Goal: Task Accomplishment & Management: Use online tool/utility

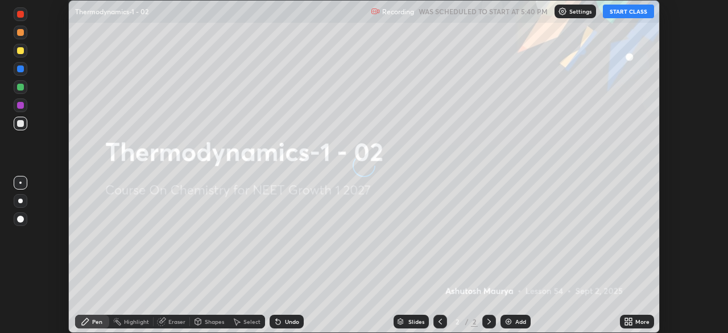
scroll to position [333, 728]
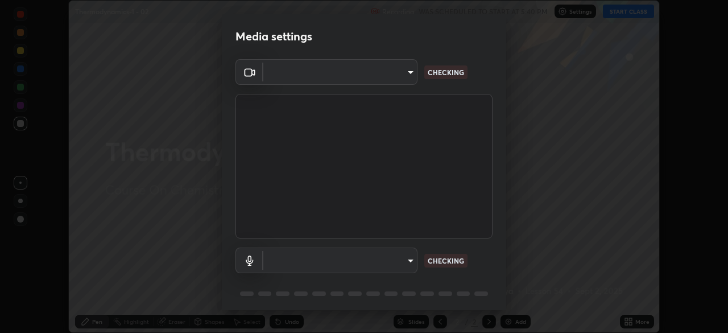
type input "1170694498857cb11788a0b7ae79d5cf1e08a6c331eb8d7031f90166f8fae325"
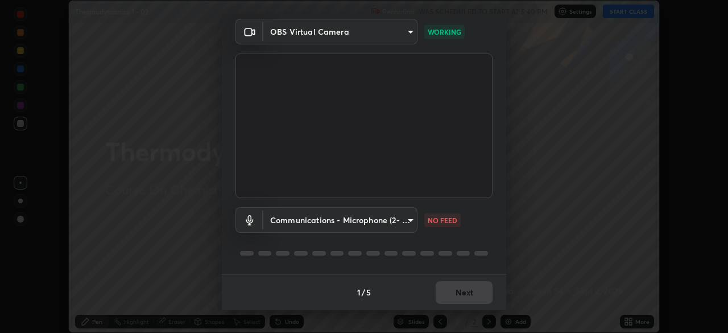
click at [404, 230] on body "Erase all Thermodynamics-1 - 02 Recording WAS SCHEDULED TO START AT 5:40 PM Set…" at bounding box center [364, 166] width 728 height 333
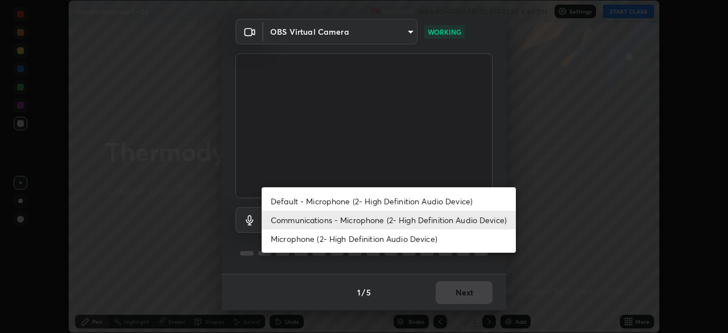
click at [381, 201] on li "Default - Microphone (2- High Definition Audio Device)" at bounding box center [389, 201] width 254 height 19
type input "default"
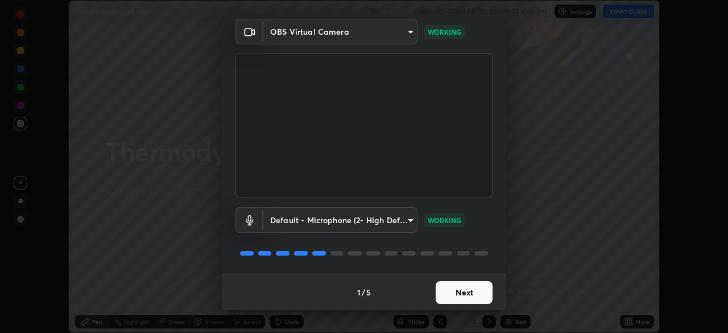
click at [448, 299] on button "Next" at bounding box center [464, 292] width 57 height 23
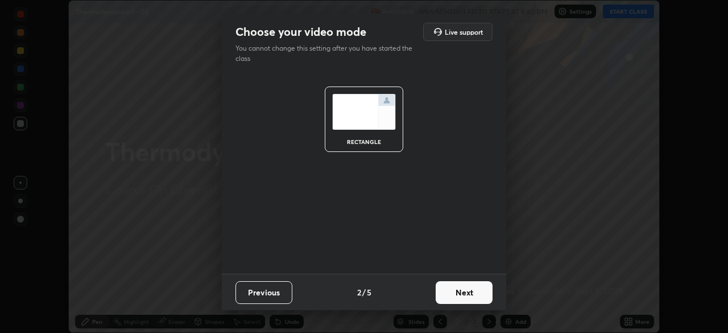
scroll to position [0, 0]
click at [452, 293] on button "Next" at bounding box center [464, 292] width 57 height 23
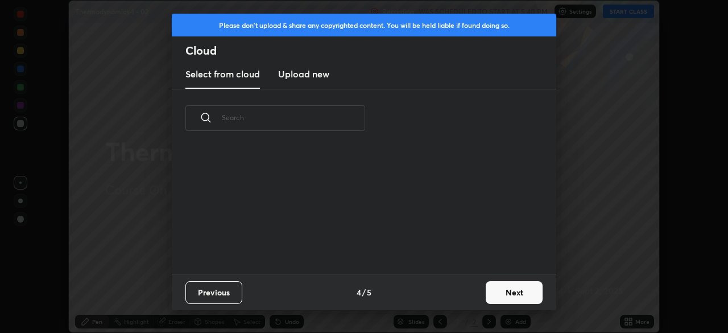
click at [468, 295] on div "Previous 4 / 5 Next" at bounding box center [364, 292] width 385 height 36
click at [476, 294] on div "Previous 4 / 5 Next" at bounding box center [364, 292] width 385 height 36
click at [497, 296] on button "Next" at bounding box center [514, 292] width 57 height 23
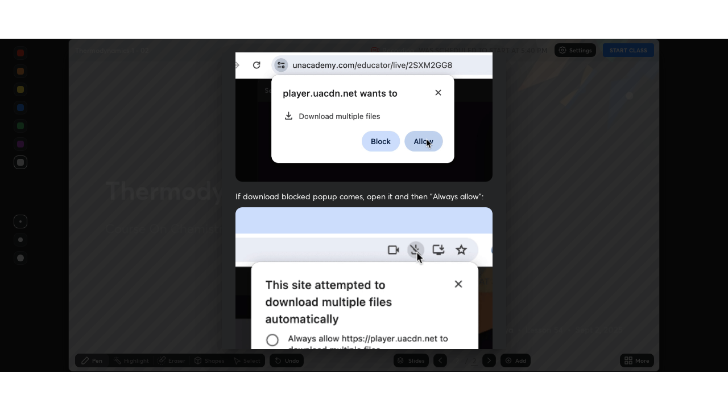
scroll to position [273, 0]
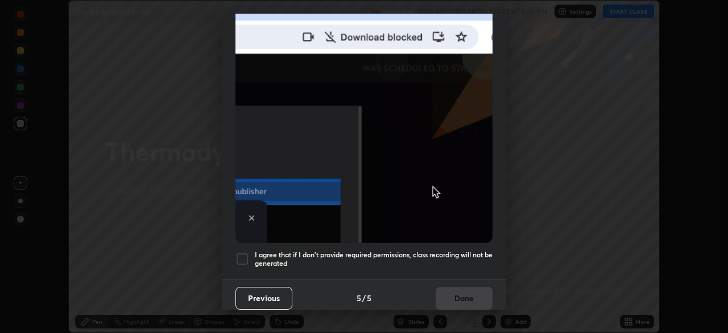
click at [457, 269] on div "Allow "Download multiple files" if prompted: If download blocked popup comes, o…" at bounding box center [364, 39] width 284 height 479
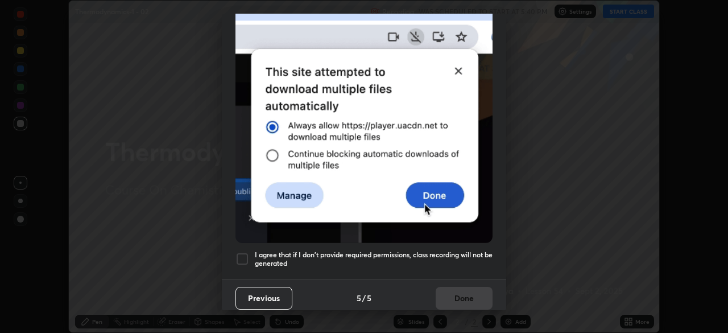
click at [452, 287] on div "Previous 5 / 5 Done" at bounding box center [364, 297] width 284 height 36
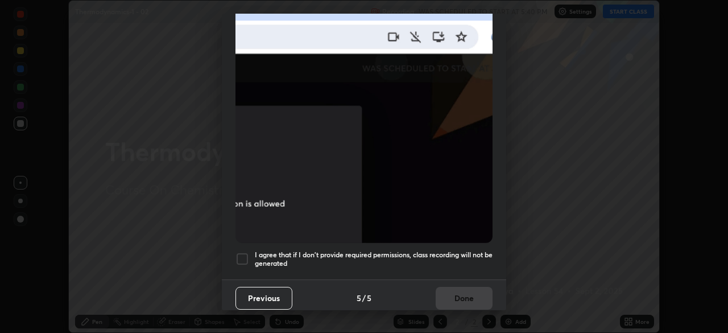
click at [451, 261] on h5 "I agree that if I don't provide required permissions, class recording will not …" at bounding box center [374, 259] width 238 height 18
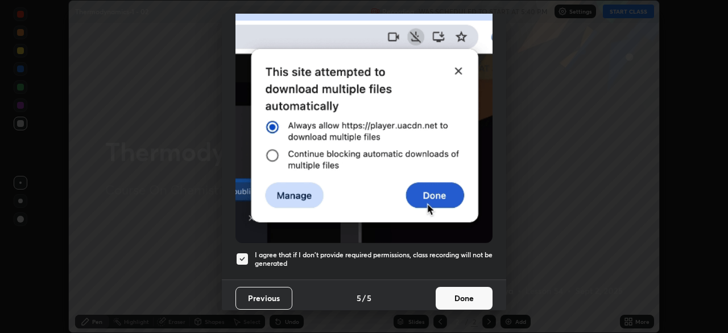
click at [452, 288] on button "Done" at bounding box center [464, 298] width 57 height 23
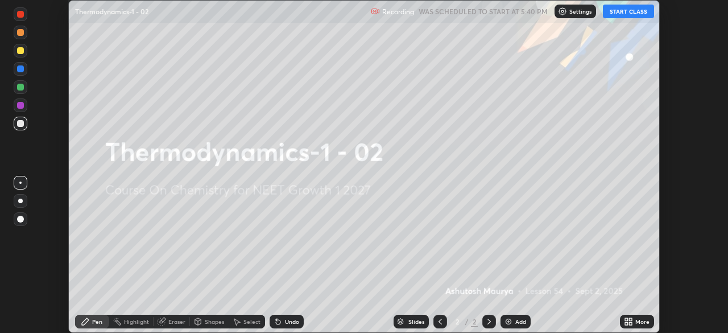
click at [626, 320] on icon at bounding box center [626, 319] width 3 height 3
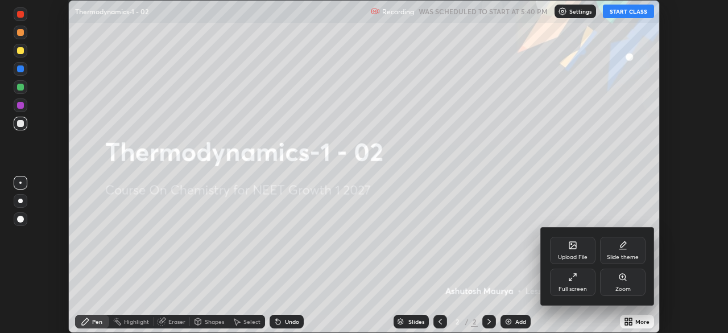
click at [569, 293] on div "Full screen" at bounding box center [573, 282] width 46 height 27
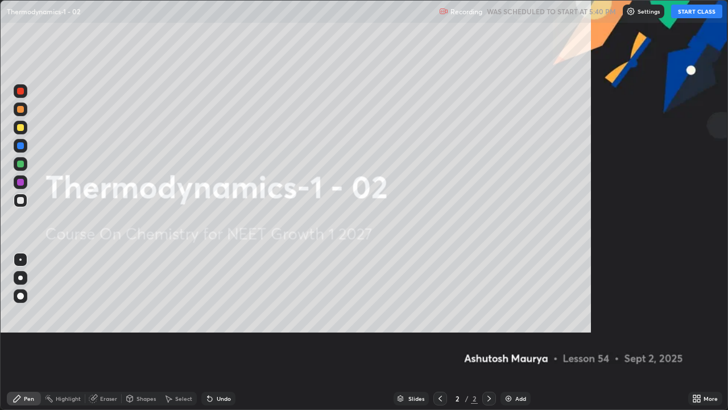
scroll to position [410, 728]
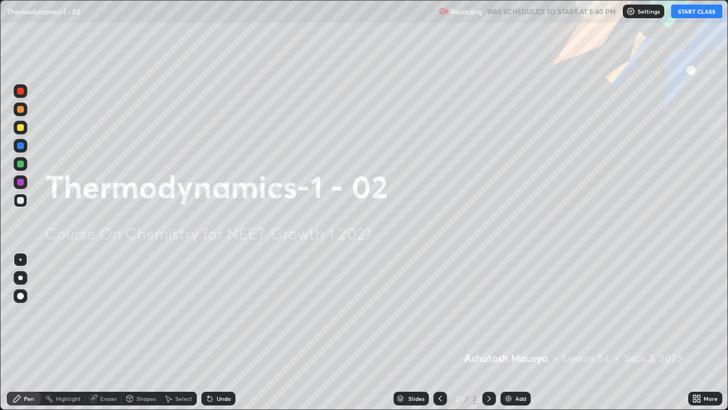
click at [688, 14] on button "START CLASS" at bounding box center [696, 12] width 51 height 14
click at [510, 332] on img at bounding box center [508, 398] width 9 height 9
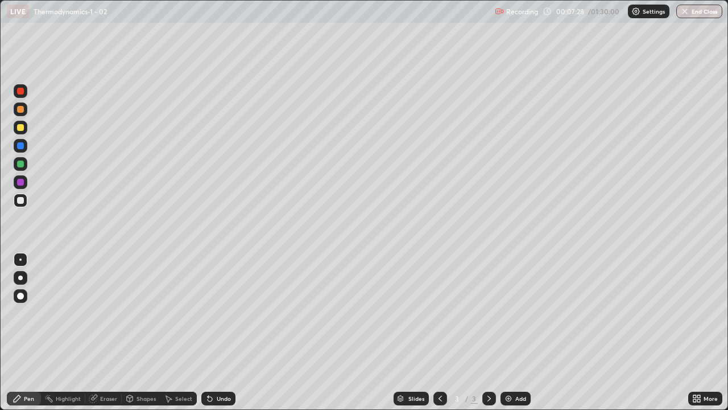
click at [20, 278] on div at bounding box center [20, 277] width 5 height 5
click at [23, 129] on div at bounding box center [20, 127] width 7 height 7
click at [511, 332] on img at bounding box center [508, 398] width 9 height 9
click at [108, 332] on div "Eraser" at bounding box center [108, 398] width 17 height 6
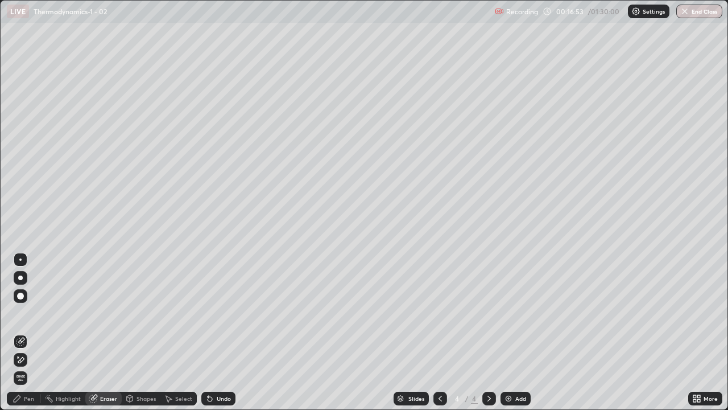
click at [22, 332] on icon at bounding box center [20, 360] width 9 height 10
click at [28, 332] on div "Pen" at bounding box center [29, 398] width 10 height 6
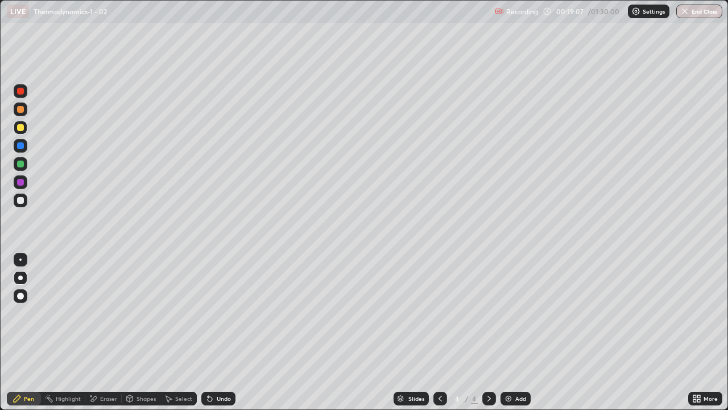
click at [439, 332] on icon at bounding box center [440, 398] width 9 height 9
click at [20, 200] on div at bounding box center [20, 200] width 7 height 7
click at [26, 131] on div at bounding box center [21, 128] width 14 height 14
click at [222, 332] on div "Undo" at bounding box center [224, 398] width 14 height 6
click at [224, 332] on div "Undo" at bounding box center [224, 398] width 14 height 6
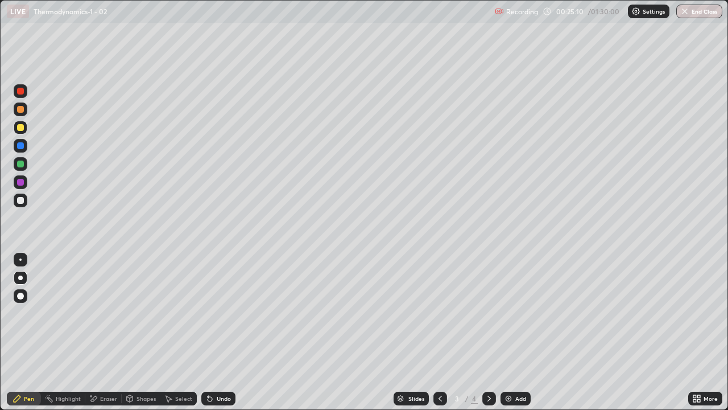
click at [225, 332] on div "Undo" at bounding box center [224, 398] width 14 height 6
click at [229, 332] on div "Undo" at bounding box center [224, 398] width 14 height 6
click at [20, 199] on div at bounding box center [20, 200] width 7 height 7
click at [108, 332] on div "Eraser" at bounding box center [108, 398] width 17 height 6
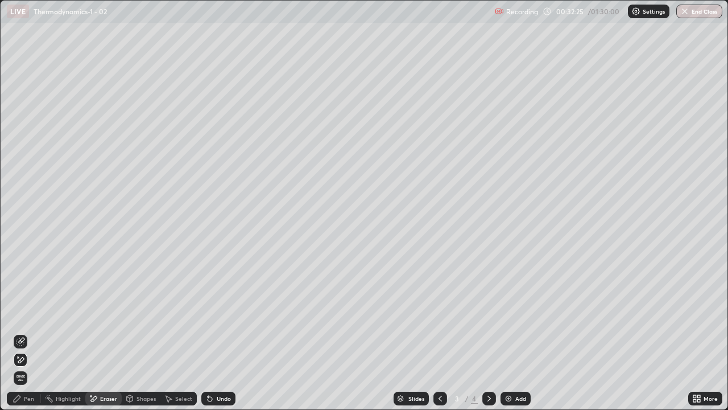
click at [34, 332] on div "Pen" at bounding box center [29, 398] width 10 height 6
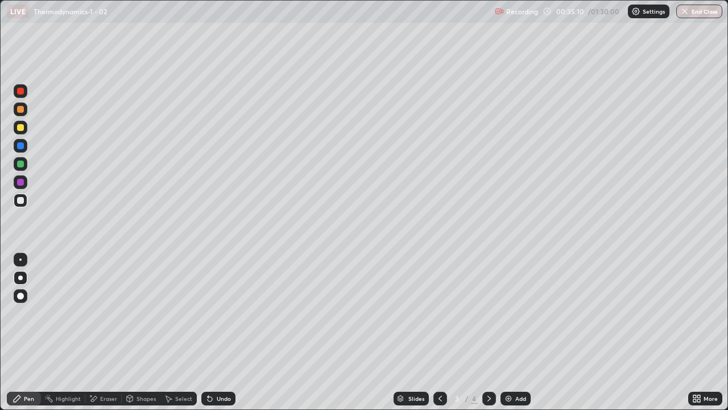
click at [489, 332] on icon at bounding box center [489, 398] width 9 height 9
click at [648, 332] on div "Slides 4 / 4 Add" at bounding box center [462, 398] width 453 height 23
click at [510, 332] on img at bounding box center [508, 398] width 9 height 9
click at [20, 129] on div at bounding box center [20, 127] width 7 height 7
click at [23, 202] on div at bounding box center [20, 200] width 7 height 7
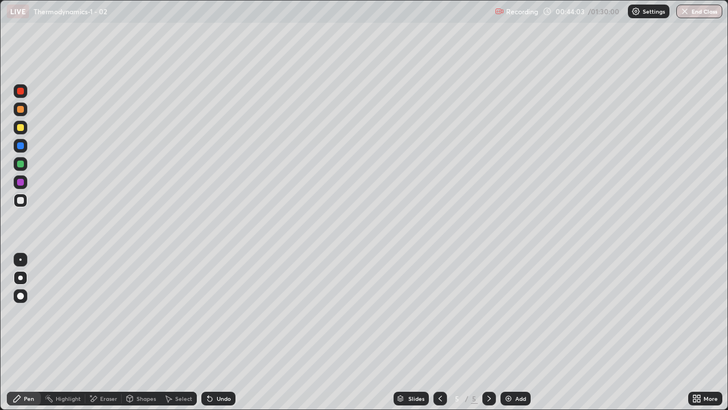
click at [21, 166] on div at bounding box center [20, 163] width 7 height 7
click at [517, 332] on div "Add" at bounding box center [520, 398] width 11 height 6
click at [20, 112] on div at bounding box center [20, 109] width 7 height 7
click at [21, 202] on div at bounding box center [20, 200] width 7 height 7
click at [220, 332] on div "Undo" at bounding box center [218, 398] width 34 height 14
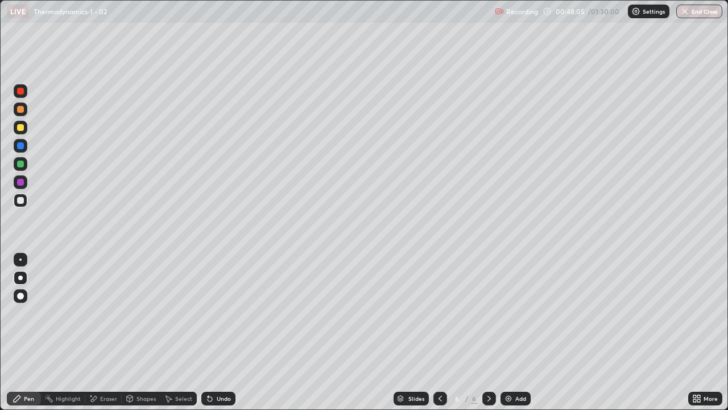
click at [221, 332] on div "Undo" at bounding box center [218, 398] width 34 height 14
click at [219, 332] on div "Undo" at bounding box center [218, 398] width 34 height 14
click at [217, 332] on div "Undo" at bounding box center [224, 398] width 14 height 6
click at [517, 332] on div "Add" at bounding box center [520, 398] width 11 height 6
click at [106, 332] on div "Eraser" at bounding box center [108, 398] width 17 height 6
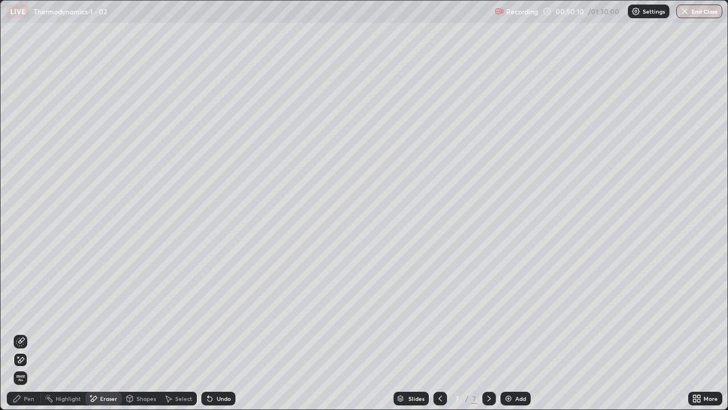
click at [26, 332] on div "Pen" at bounding box center [24, 398] width 34 height 14
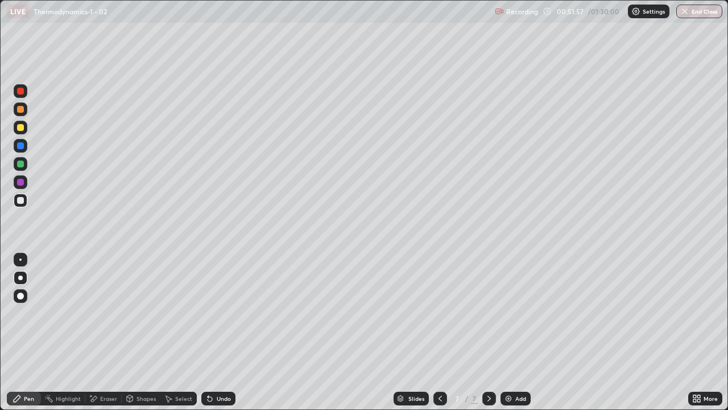
click at [439, 332] on icon at bounding box center [440, 398] width 9 height 9
click at [438, 332] on icon at bounding box center [440, 398] width 9 height 9
click at [440, 332] on icon at bounding box center [440, 398] width 9 height 9
click at [439, 332] on icon at bounding box center [440, 398] width 9 height 9
click at [488, 332] on icon at bounding box center [489, 398] width 9 height 9
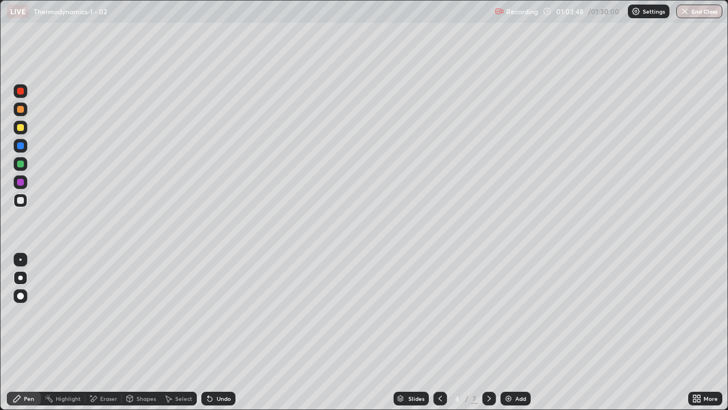
click at [491, 332] on icon at bounding box center [489, 398] width 9 height 9
click at [490, 332] on icon at bounding box center [489, 398] width 9 height 9
click at [439, 332] on icon at bounding box center [440, 398] width 9 height 9
click at [488, 332] on icon at bounding box center [489, 398] width 3 height 6
click at [486, 332] on div at bounding box center [489, 398] width 14 height 14
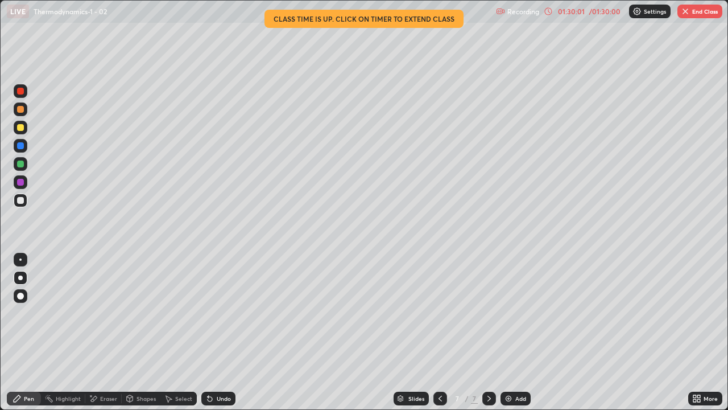
click at [695, 16] on button "End Class" at bounding box center [700, 12] width 45 height 14
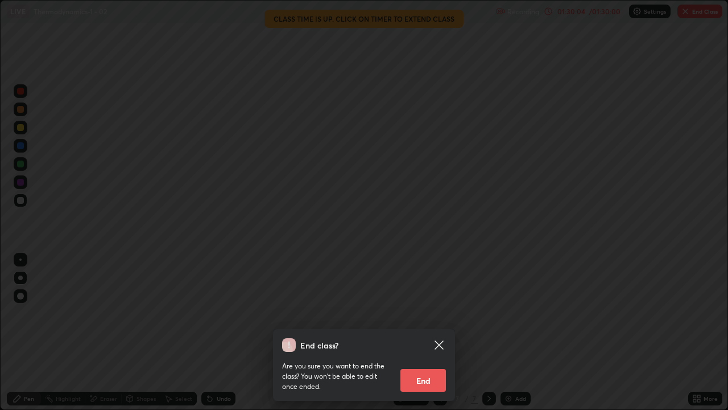
click at [659, 331] on div "End class? Are you sure you want to end the class? You won’t be able to edit on…" at bounding box center [364, 205] width 728 height 410
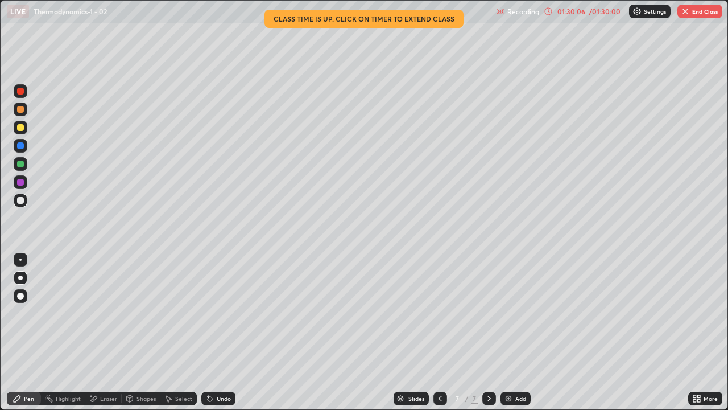
click at [709, 14] on button "End Class" at bounding box center [700, 12] width 45 height 14
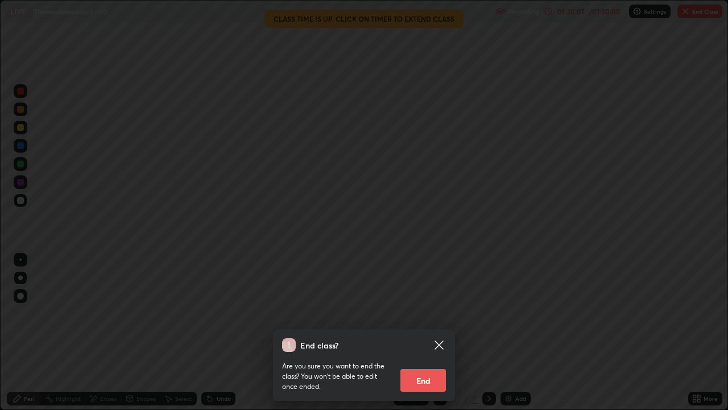
click at [424, 332] on button "End" at bounding box center [424, 380] width 46 height 23
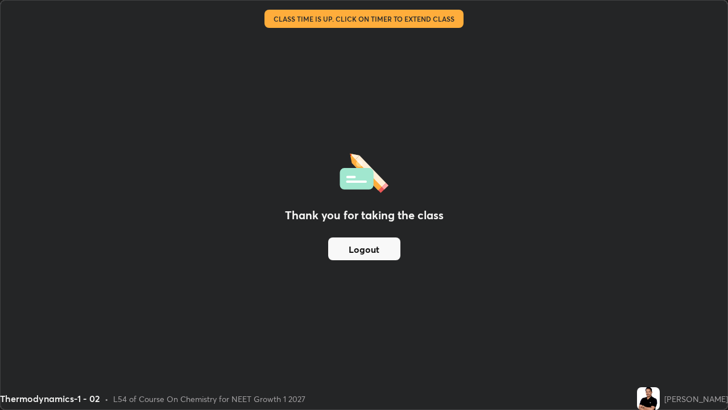
click at [379, 251] on button "Logout" at bounding box center [364, 248] width 72 height 23
